Goal: Transaction & Acquisition: Book appointment/travel/reservation

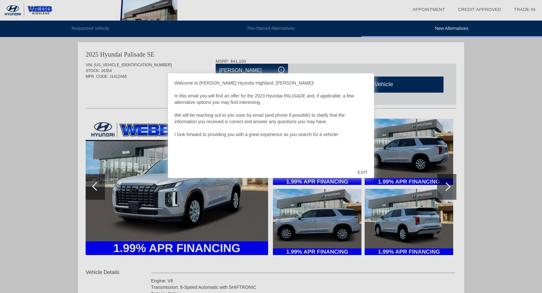
scroll to position [32, 0]
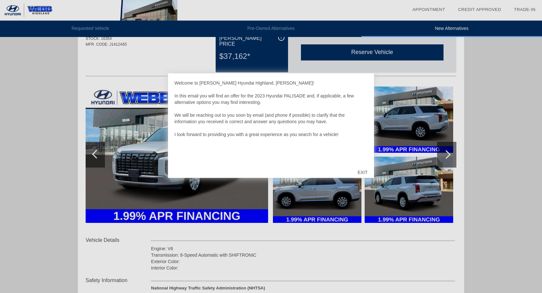
click at [361, 173] on div "EXIT" at bounding box center [362, 172] width 23 height 19
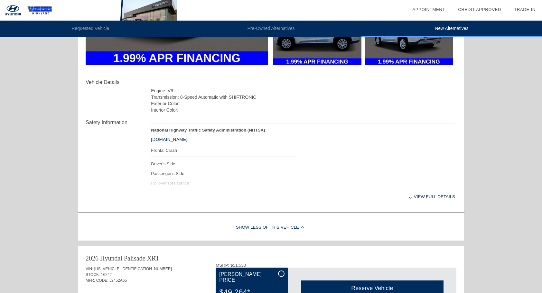
scroll to position [193, 0]
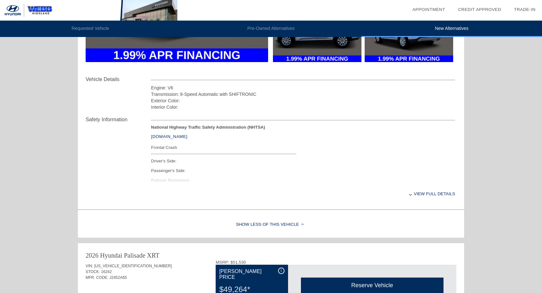
click at [427, 196] on div "View full details" at bounding box center [303, 194] width 304 height 16
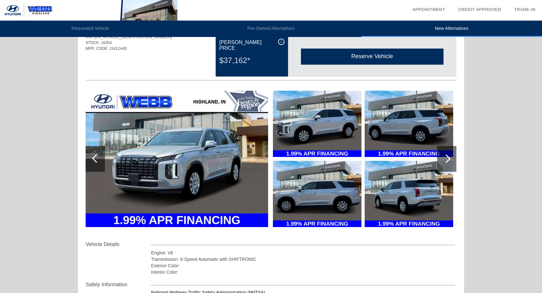
scroll to position [0, 0]
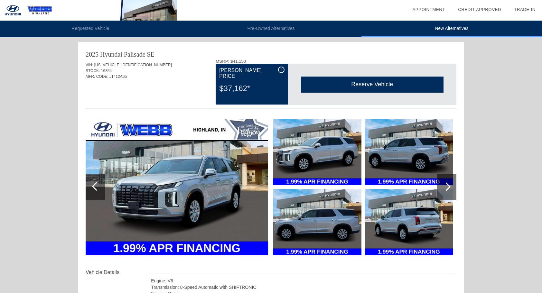
click at [230, 163] on img at bounding box center [177, 187] width 183 height 137
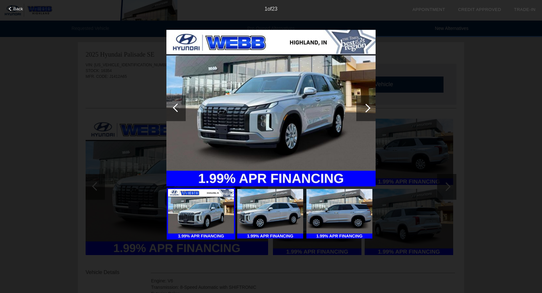
click at [377, 111] on div "Back 1 of 23" at bounding box center [271, 146] width 542 height 293
click at [359, 107] on div at bounding box center [366, 108] width 19 height 26
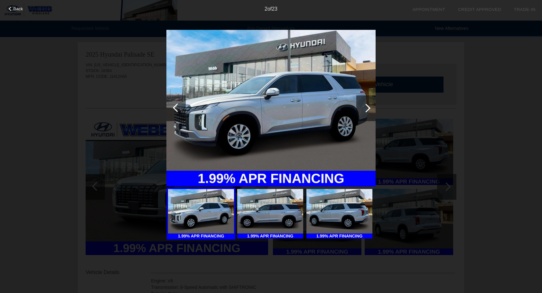
click at [359, 107] on div at bounding box center [366, 108] width 19 height 26
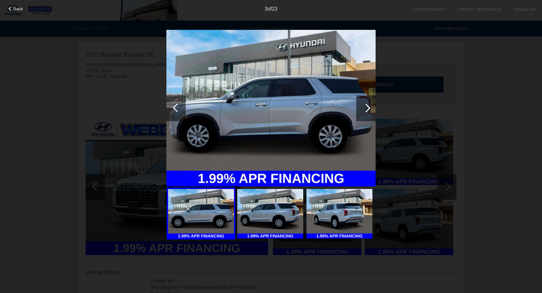
click at [360, 108] on div at bounding box center [366, 108] width 19 height 26
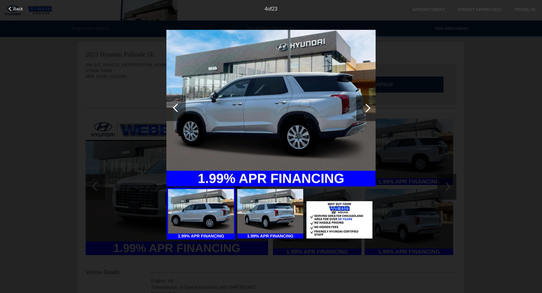
click at [360, 108] on div at bounding box center [366, 108] width 19 height 26
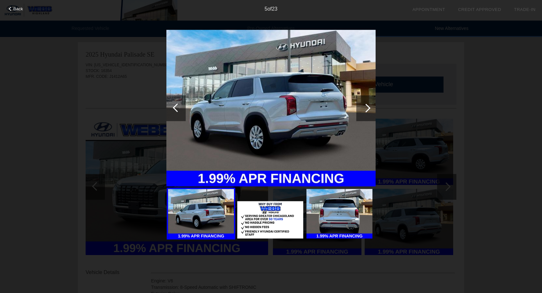
click at [360, 109] on div at bounding box center [366, 108] width 19 height 26
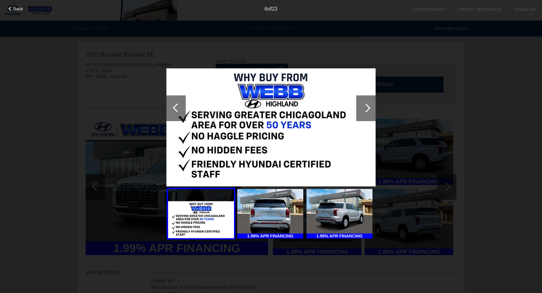
click at [359, 110] on div at bounding box center [366, 108] width 19 height 26
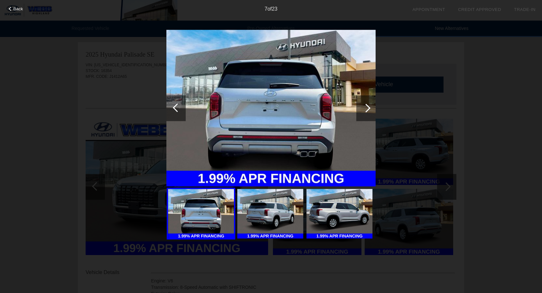
click at [359, 111] on div at bounding box center [366, 108] width 19 height 26
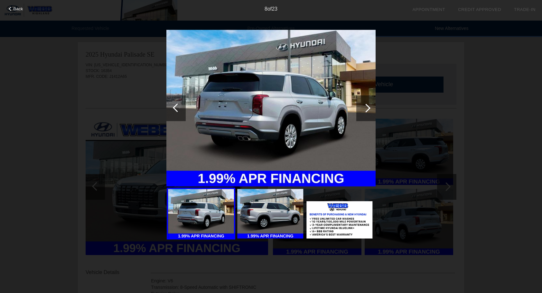
click at [359, 110] on div at bounding box center [366, 108] width 19 height 26
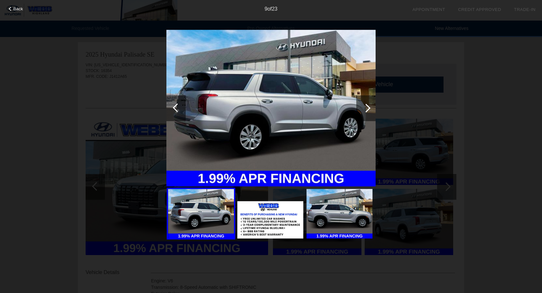
click at [359, 110] on div at bounding box center [366, 108] width 19 height 26
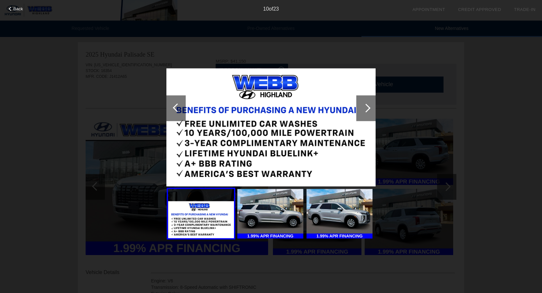
click at [359, 111] on div at bounding box center [366, 108] width 19 height 26
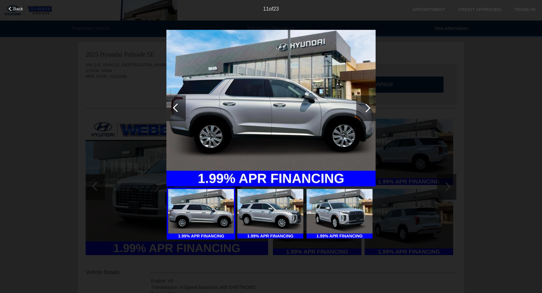
click at [359, 111] on div at bounding box center [366, 108] width 19 height 26
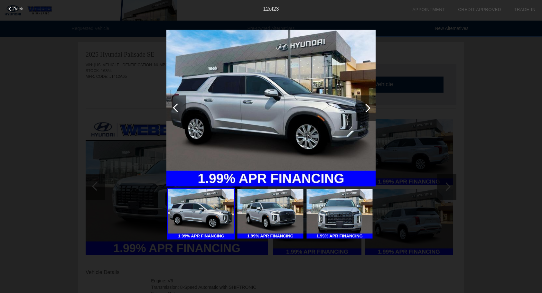
click at [359, 111] on div at bounding box center [366, 108] width 19 height 26
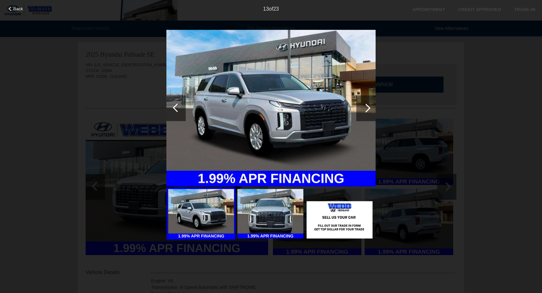
click at [359, 111] on div at bounding box center [366, 108] width 19 height 26
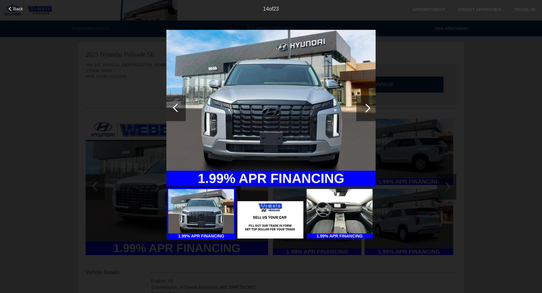
click at [359, 111] on div at bounding box center [366, 108] width 19 height 26
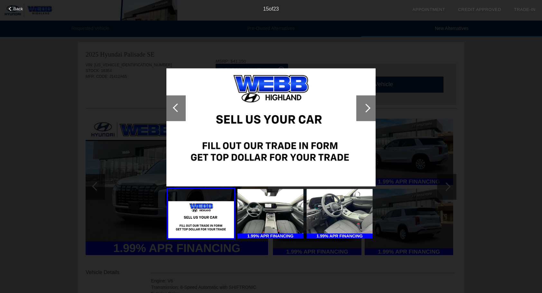
click at [359, 111] on div at bounding box center [366, 108] width 19 height 26
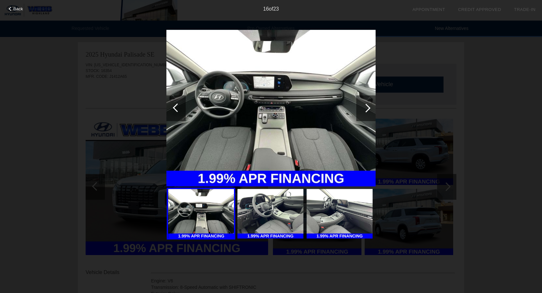
click at [359, 111] on div at bounding box center [366, 108] width 19 height 26
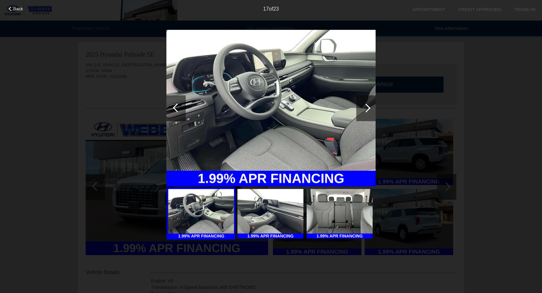
click at [494, 121] on div "Back 17 of 23" at bounding box center [271, 146] width 542 height 293
click at [18, 13] on div "Back 17 of 23" at bounding box center [271, 146] width 542 height 293
click at [20, 10] on span "Back" at bounding box center [19, 8] width 10 height 5
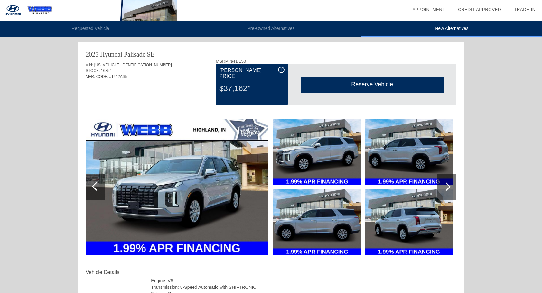
click at [270, 27] on li "Pre-Owned Alternatives" at bounding box center [271, 29] width 181 height 16
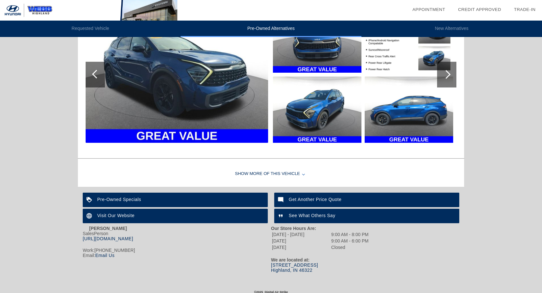
scroll to position [644, 0]
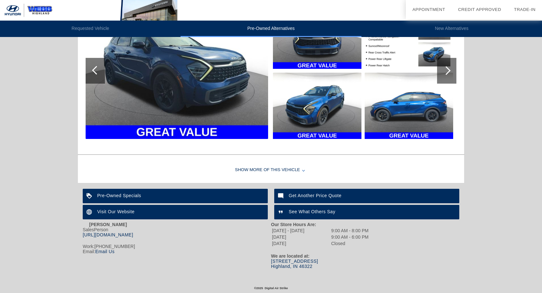
click at [272, 168] on div "Show More of this Vehicle" at bounding box center [271, 171] width 387 height 26
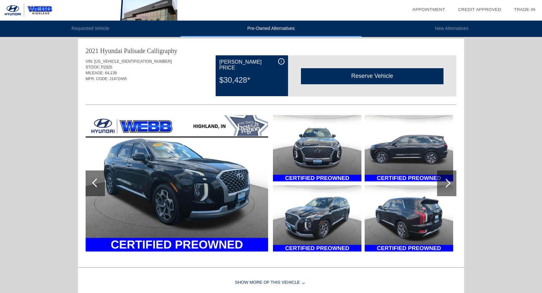
scroll to position [0, 0]
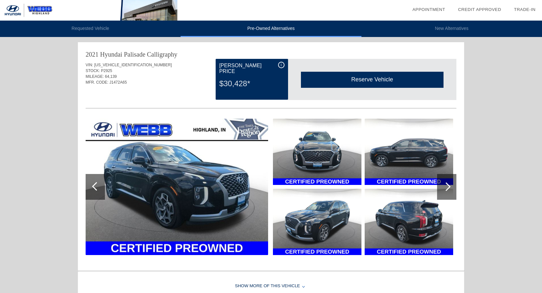
click at [82, 25] on li "Requested Vehicle" at bounding box center [90, 29] width 181 height 16
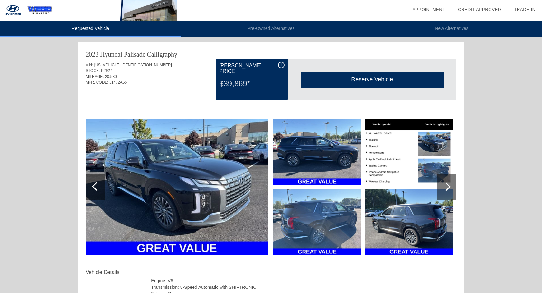
click at [72, 105] on div "Requested Vehicle Pre-Owned Alternatives New Alternatives date_range Appointmen…" at bounding box center [271, 264] width 542 height 529
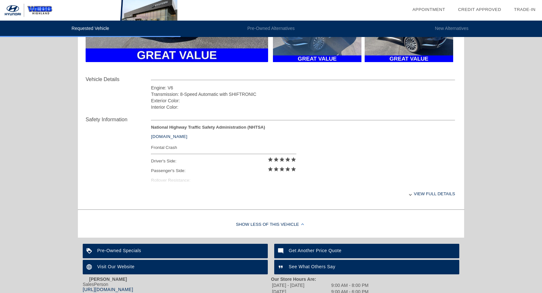
scroll to position [251, 0]
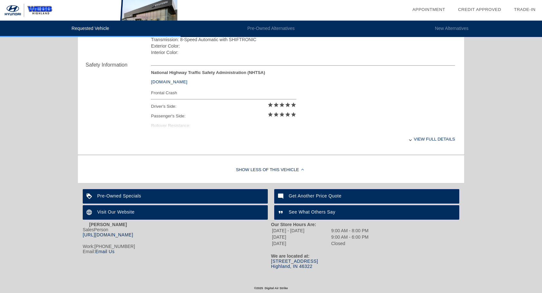
click at [233, 244] on div "Work: 219-961-4108" at bounding box center [177, 246] width 188 height 5
click at [199, 193] on div "Pre-Owned Specials" at bounding box center [175, 196] width 185 height 14
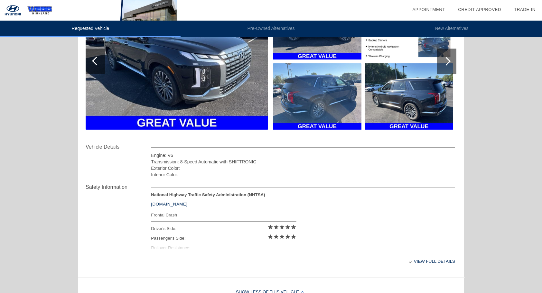
scroll to position [129, 0]
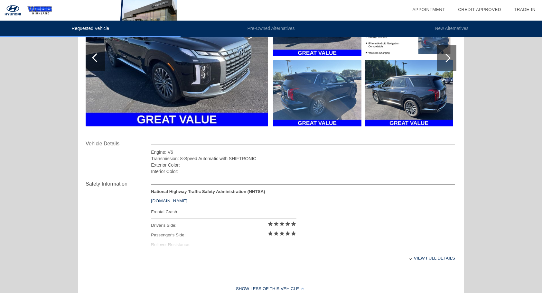
click at [430, 261] on div "View full details" at bounding box center [303, 259] width 304 height 16
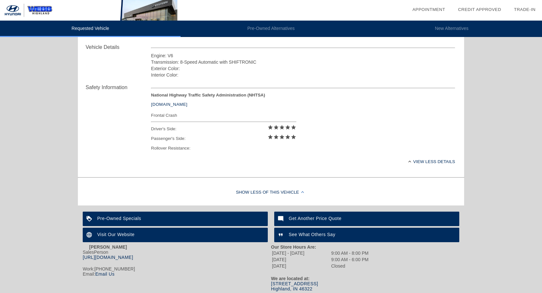
scroll to position [251, 0]
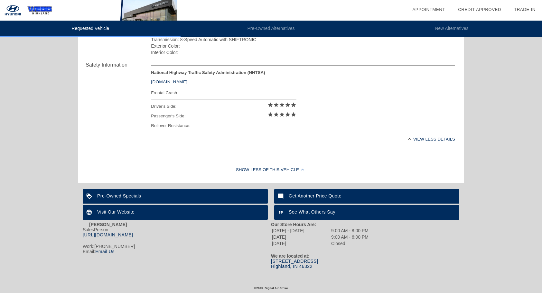
click at [235, 206] on div "Visit Our Website" at bounding box center [175, 213] width 185 height 14
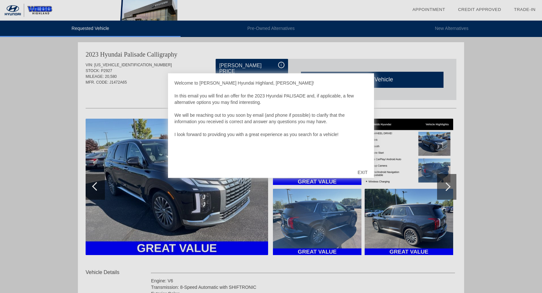
click at [357, 179] on div "EXIT" at bounding box center [362, 172] width 23 height 19
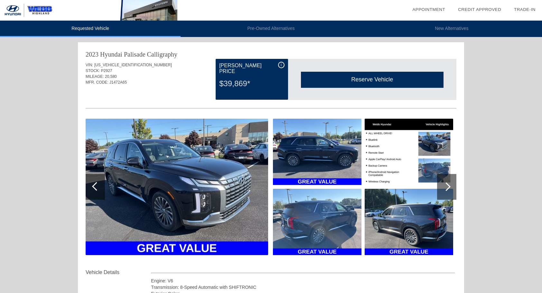
click at [346, 97] on div "Reserve Vehicle Reserve This Vehicle Please confirm that you would like to rese…" at bounding box center [372, 79] width 168 height 41
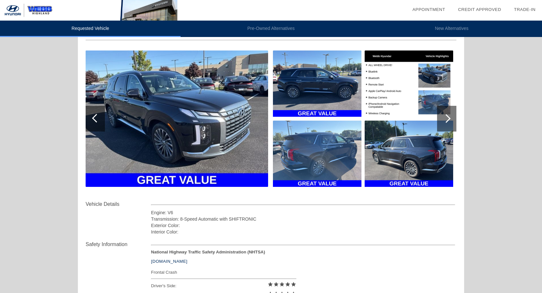
scroll to position [69, 0]
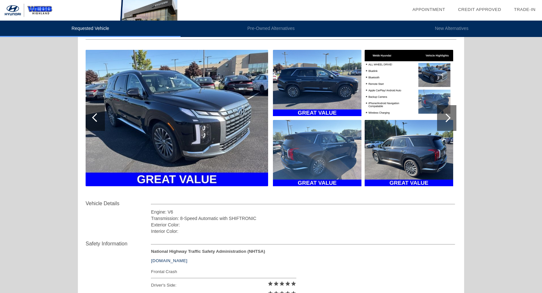
click at [390, 93] on img at bounding box center [409, 83] width 89 height 66
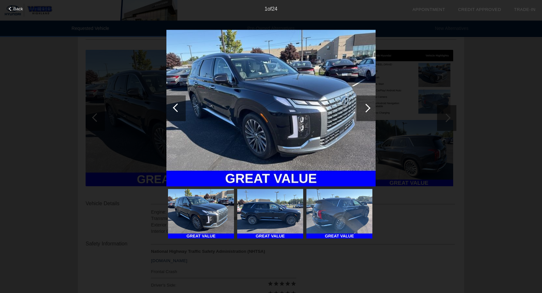
click at [369, 104] on div at bounding box center [366, 108] width 19 height 26
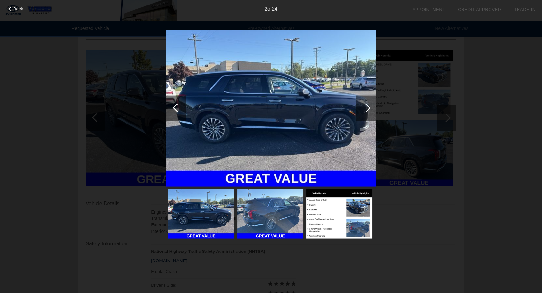
click at [369, 104] on div at bounding box center [366, 108] width 19 height 26
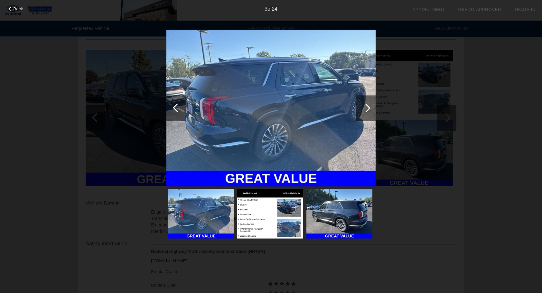
click at [369, 104] on div at bounding box center [366, 108] width 19 height 26
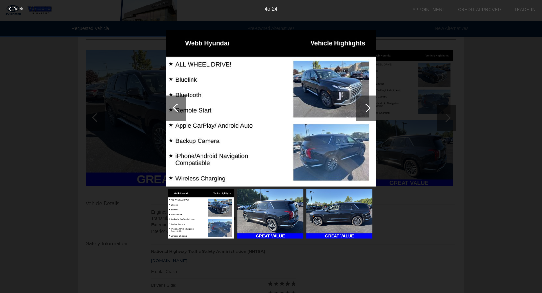
click at [369, 104] on div at bounding box center [366, 108] width 19 height 26
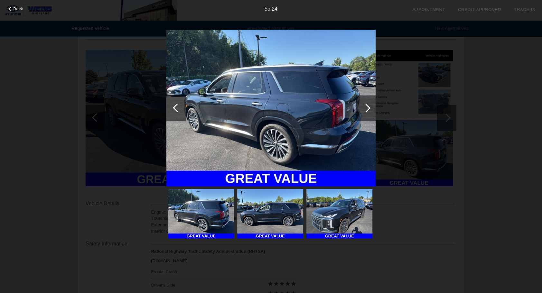
click at [369, 104] on div at bounding box center [366, 108] width 19 height 26
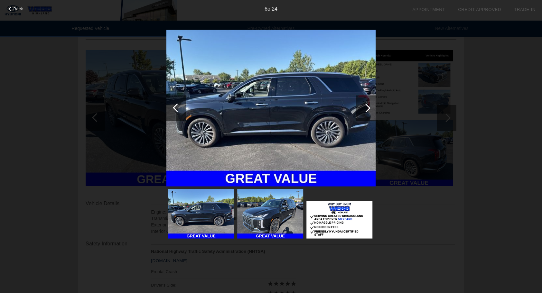
click at [369, 104] on div at bounding box center [366, 108] width 19 height 26
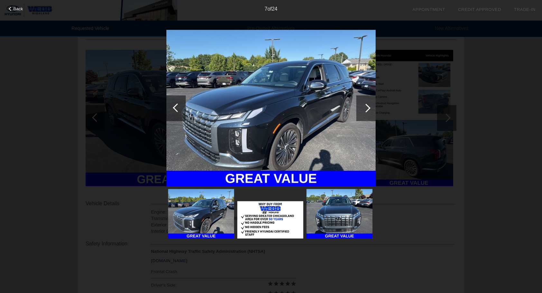
click at [369, 104] on div at bounding box center [366, 108] width 19 height 26
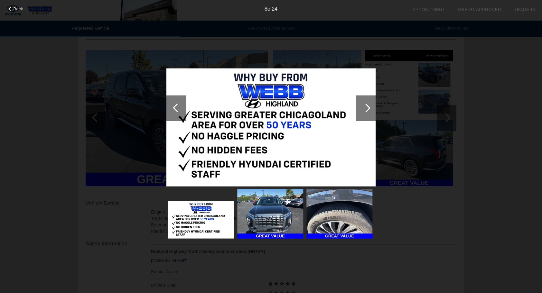
click at [369, 104] on div at bounding box center [366, 108] width 19 height 26
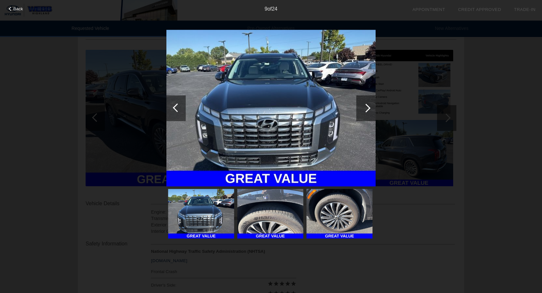
click at [369, 104] on div at bounding box center [366, 108] width 19 height 26
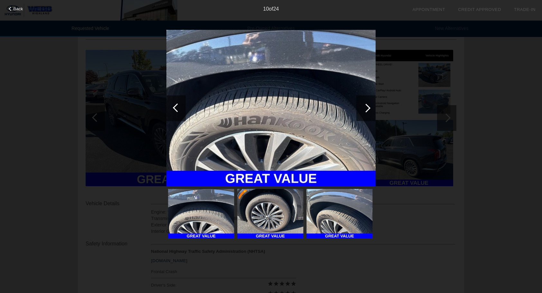
click at [369, 104] on div at bounding box center [366, 108] width 19 height 26
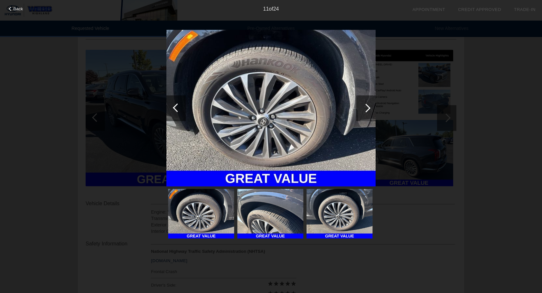
click at [370, 104] on div at bounding box center [366, 108] width 19 height 26
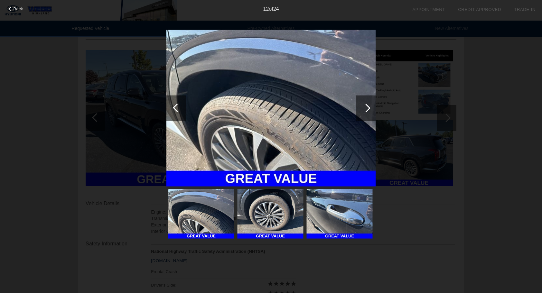
click at [370, 104] on div at bounding box center [366, 108] width 19 height 26
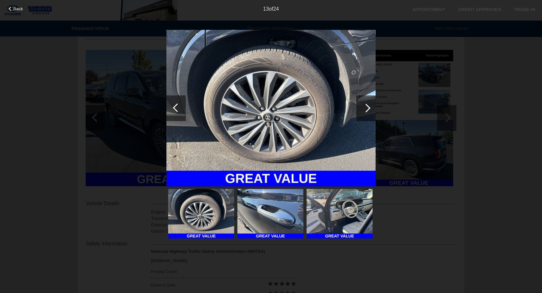
click at [371, 103] on div at bounding box center [366, 108] width 19 height 26
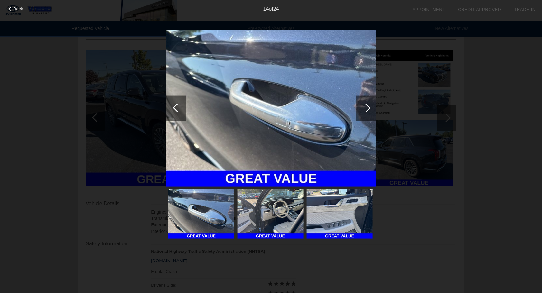
click at [371, 103] on div at bounding box center [366, 108] width 19 height 26
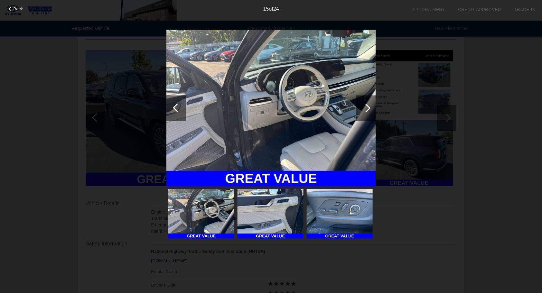
click at [371, 103] on div at bounding box center [366, 108] width 19 height 26
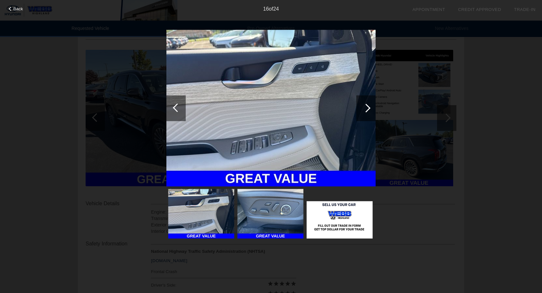
click at [371, 103] on div at bounding box center [366, 108] width 19 height 26
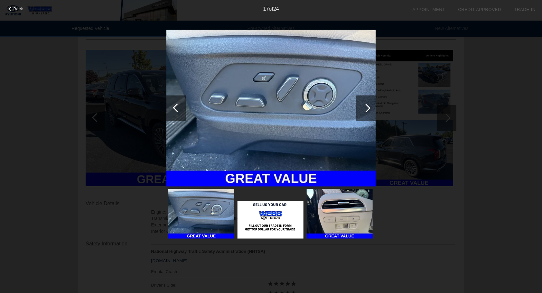
click at [371, 103] on div at bounding box center [366, 108] width 19 height 26
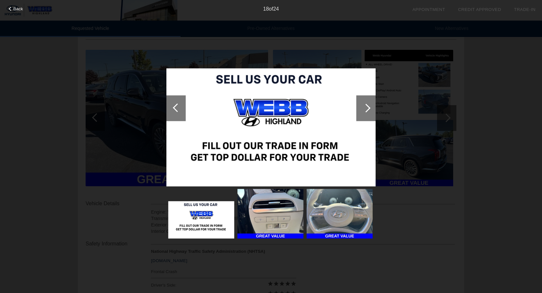
click at [371, 103] on div at bounding box center [366, 108] width 19 height 26
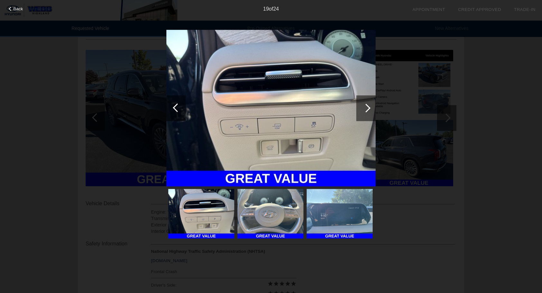
click at [371, 103] on div at bounding box center [366, 108] width 19 height 26
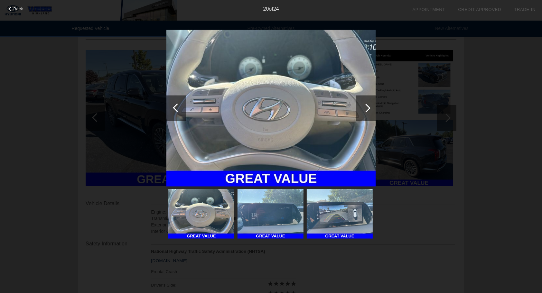
click at [371, 103] on div at bounding box center [366, 108] width 19 height 26
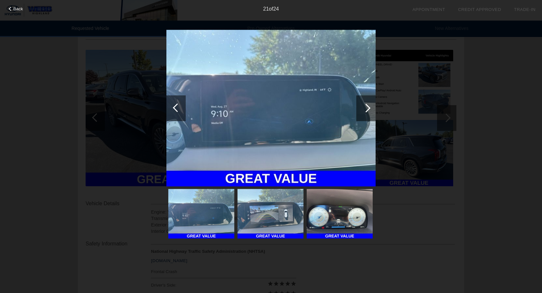
click at [371, 103] on div at bounding box center [366, 108] width 19 height 26
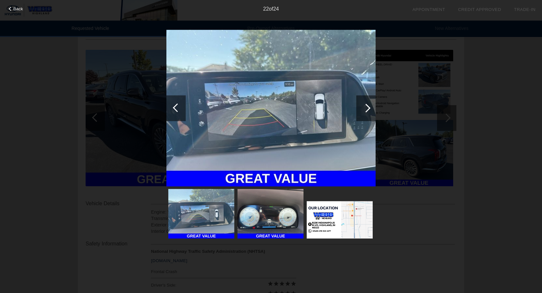
click at [371, 103] on div at bounding box center [366, 108] width 19 height 26
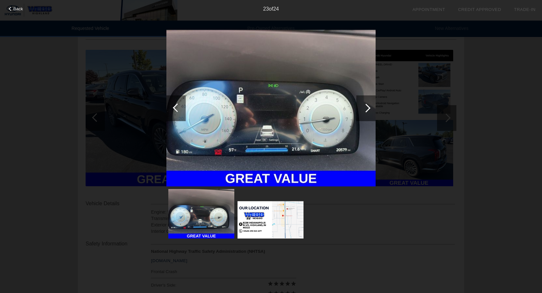
click at [371, 103] on div at bounding box center [366, 108] width 19 height 26
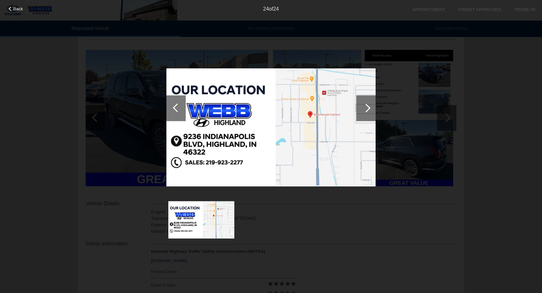
click at [372, 103] on div at bounding box center [366, 108] width 19 height 26
click at [487, 109] on div "Back 24 of 24" at bounding box center [271, 146] width 542 height 293
click at [491, 124] on div "Back 24 of 24" at bounding box center [271, 146] width 542 height 293
click at [14, 7] on span "Back" at bounding box center [19, 8] width 10 height 5
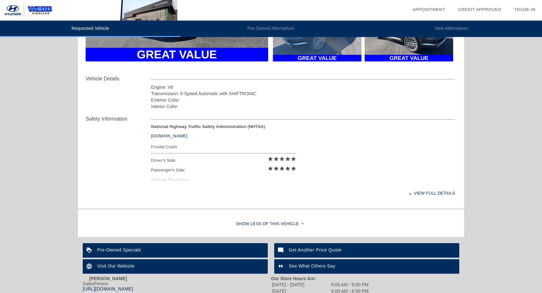
scroll to position [198, 0]
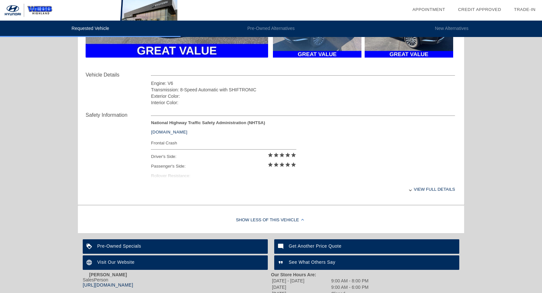
click at [273, 104] on div "Interior Color:" at bounding box center [303, 103] width 304 height 6
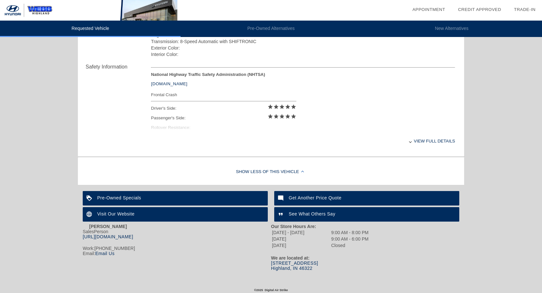
scroll to position [251, 0]
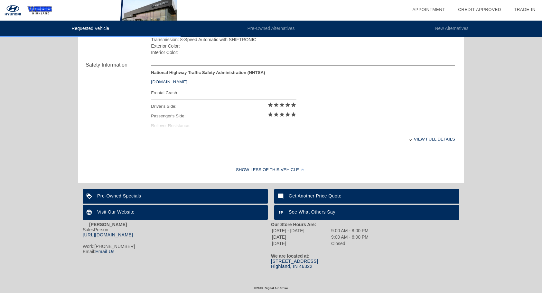
click at [89, 211] on img at bounding box center [90, 213] width 14 height 14
